Goal: Check status

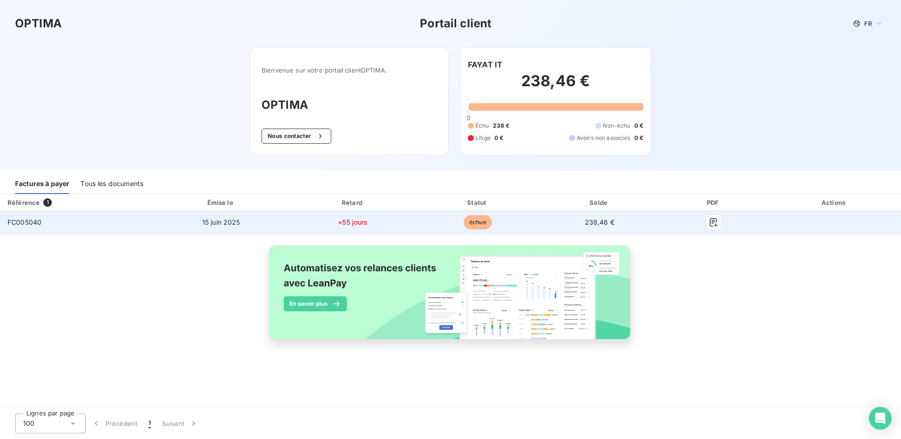
click at [329, 225] on td "+55 jours" at bounding box center [353, 222] width 126 height 23
drag, startPoint x: 351, startPoint y: 221, endPoint x: 483, endPoint y: 219, distance: 132.4
click at [351, 221] on span "+55 jours" at bounding box center [353, 222] width 30 height 8
click at [483, 219] on span "échue" at bounding box center [478, 222] width 28 height 14
click at [710, 218] on icon "button" at bounding box center [713, 222] width 9 height 9
